Goal: Navigation & Orientation: Find specific page/section

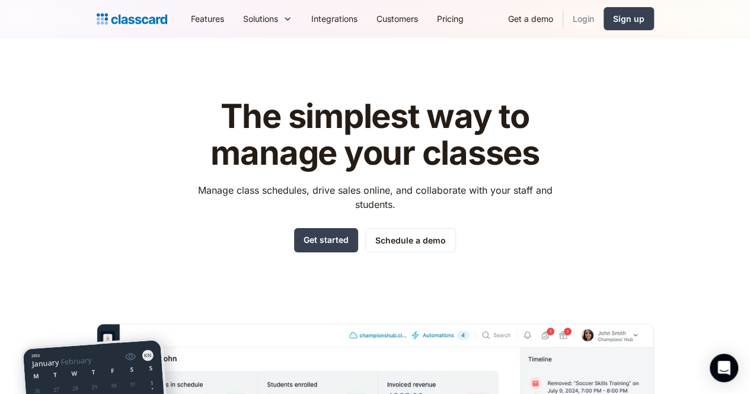
click at [604, 16] on link "Login" at bounding box center [584, 18] width 40 height 27
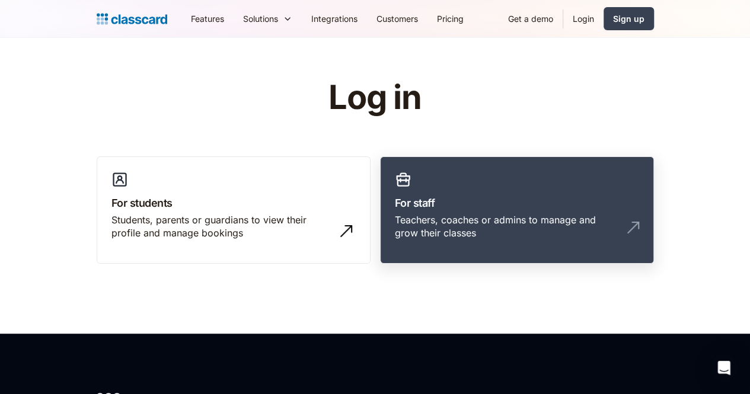
click at [469, 196] on h3 "For staff" at bounding box center [517, 203] width 244 height 16
